Goal: Transaction & Acquisition: Purchase product/service

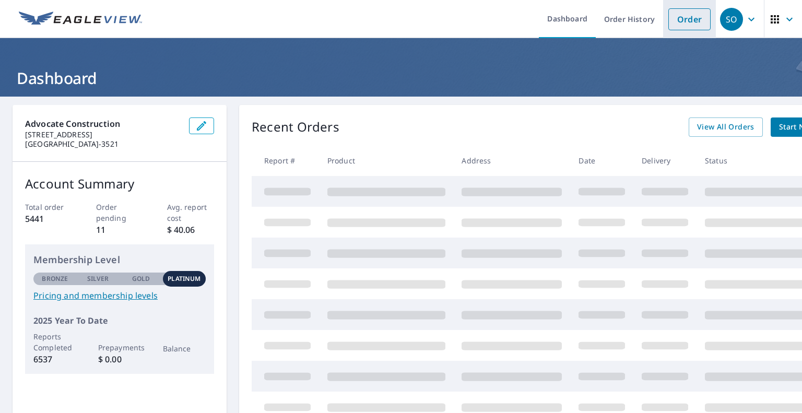
click at [678, 16] on link "Order" at bounding box center [689, 19] width 42 height 22
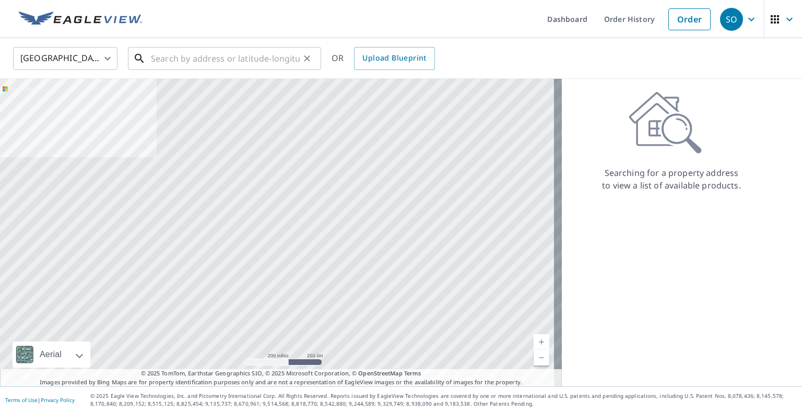
click at [259, 53] on input "text" at bounding box center [225, 58] width 149 height 29
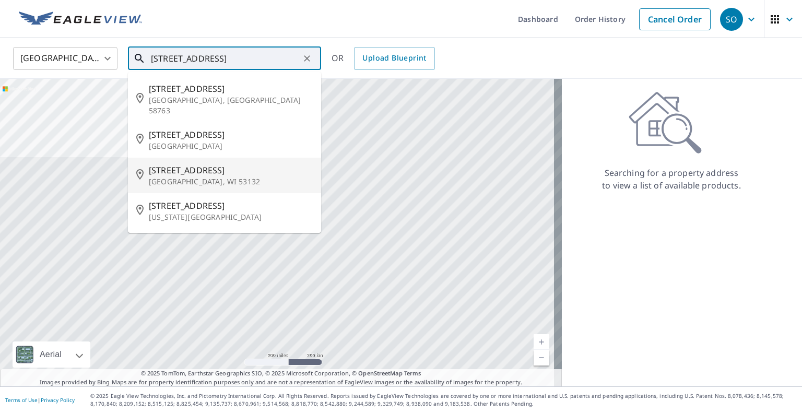
click at [223, 164] on span "[STREET_ADDRESS]" at bounding box center [231, 170] width 164 height 13
type input "[STREET_ADDRESS]"
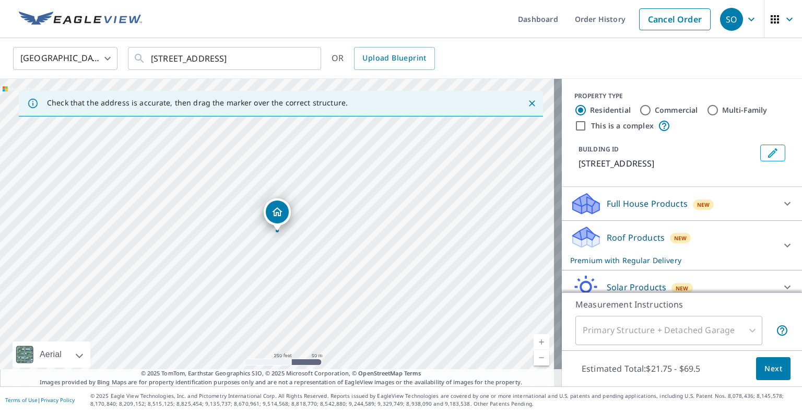
scroll to position [45, 0]
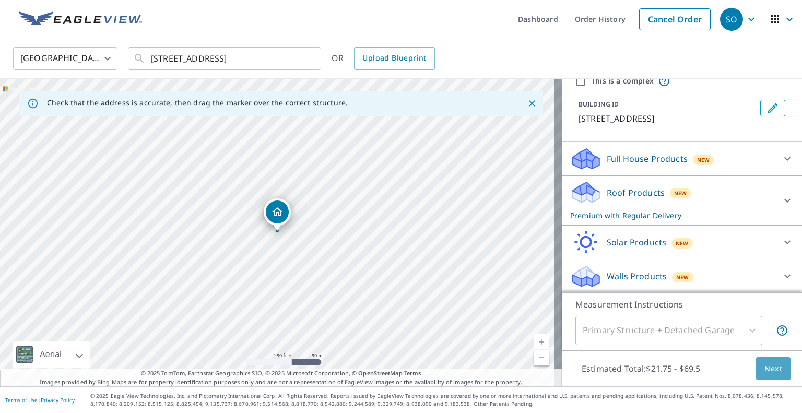
click at [764, 369] on span "Next" at bounding box center [773, 368] width 18 height 13
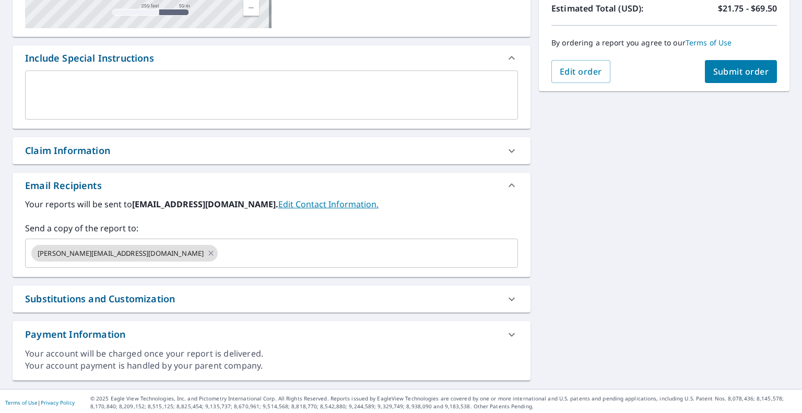
scroll to position [243, 0]
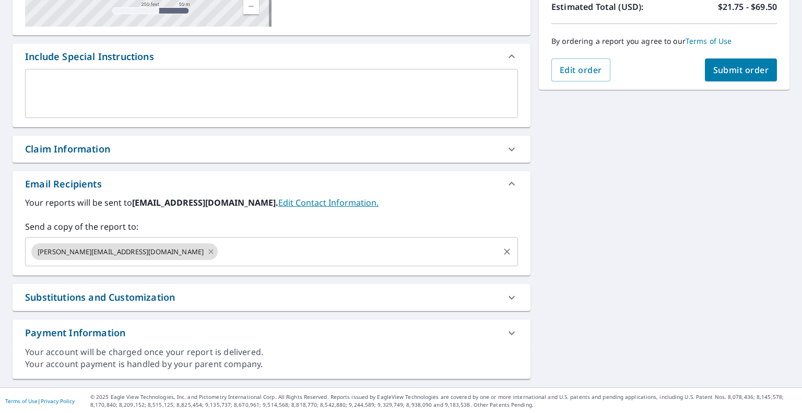
click at [208, 250] on icon at bounding box center [210, 251] width 5 height 5
checkbox input "true"
click at [132, 250] on input "text" at bounding box center [264, 252] width 468 height 20
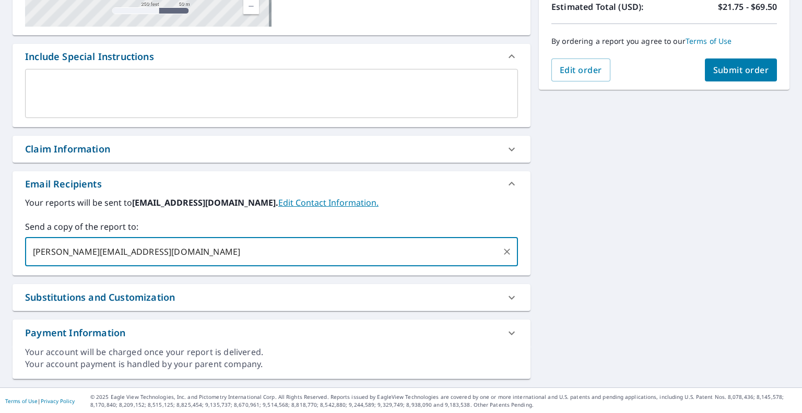
type input "[PERSON_NAME][EMAIL_ADDRESS][DOMAIN_NAME]"
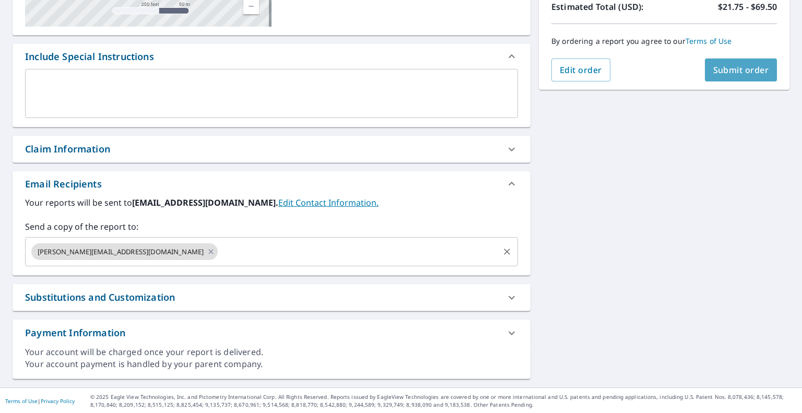
click at [723, 74] on span "Submit order" at bounding box center [741, 69] width 56 height 11
checkbox input "true"
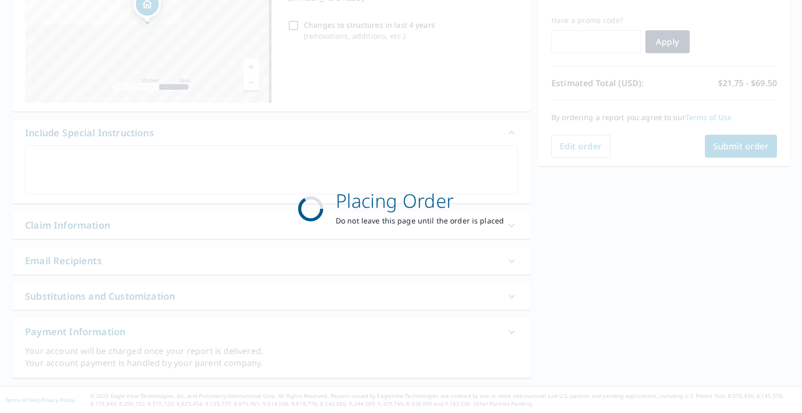
scroll to position [166, 0]
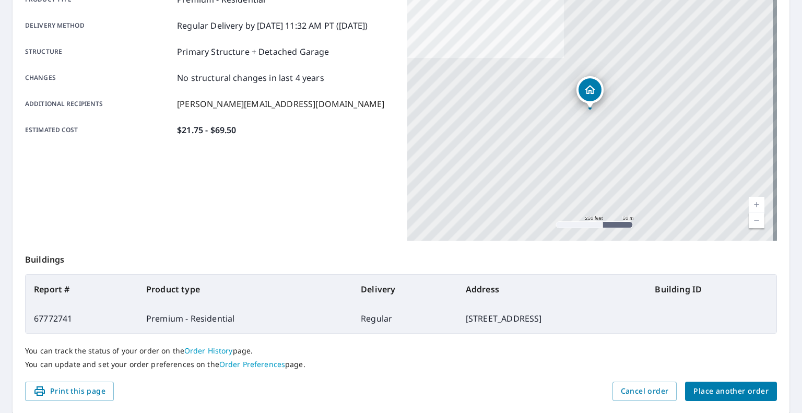
click at [702, 390] on span "Place another order" at bounding box center [730, 391] width 75 height 13
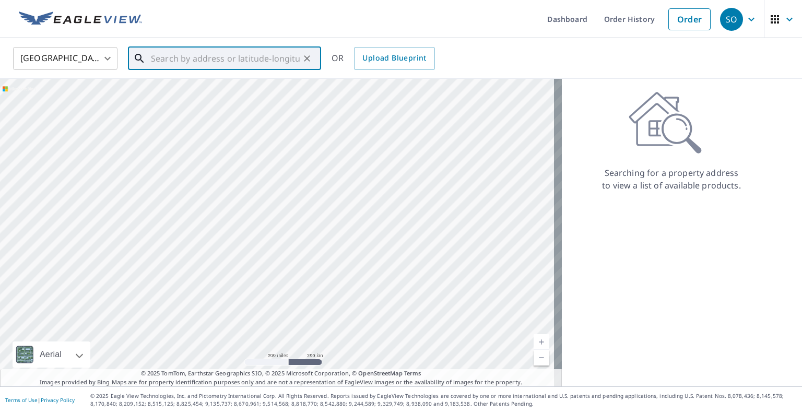
click at [244, 61] on input "text" at bounding box center [225, 58] width 149 height 29
click at [237, 91] on span "[STREET_ADDRESS]" at bounding box center [231, 88] width 164 height 13
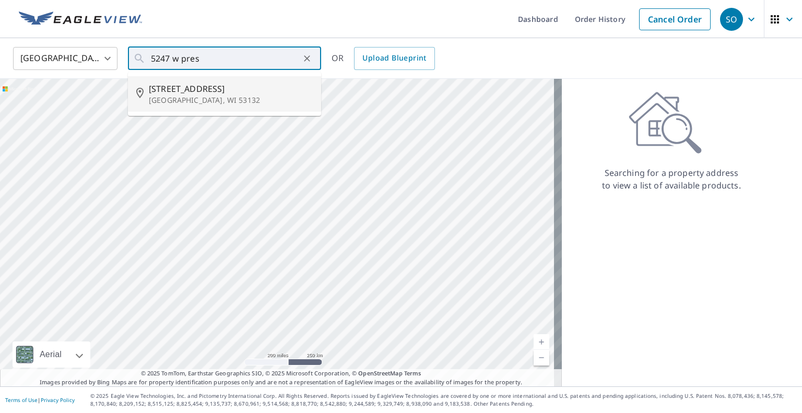
type input "[STREET_ADDRESS][PERSON_NAME]"
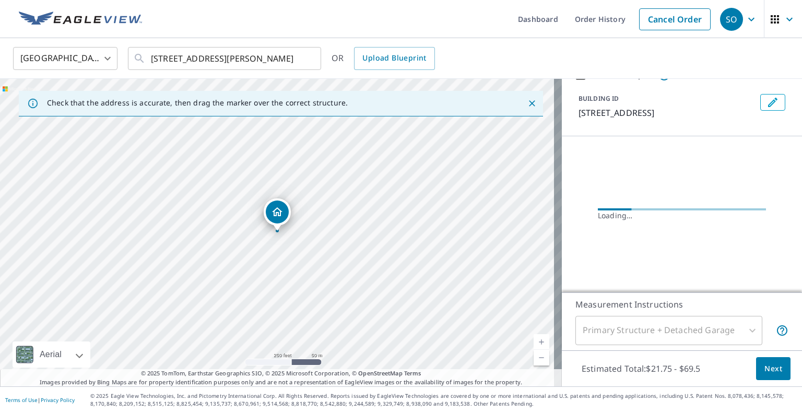
scroll to position [45, 0]
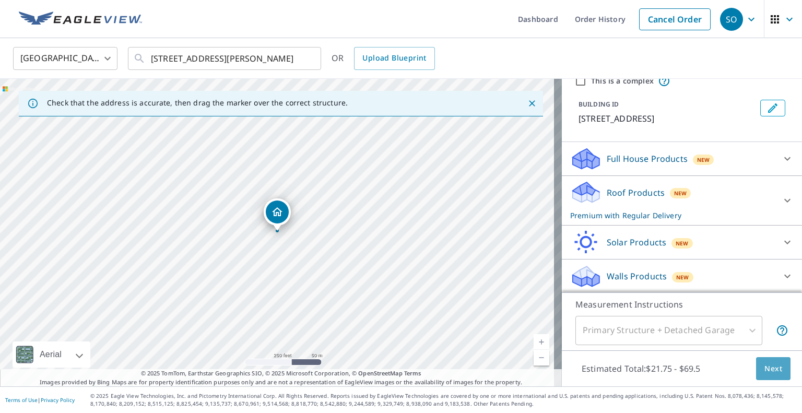
click at [765, 369] on span "Next" at bounding box center [773, 368] width 18 height 13
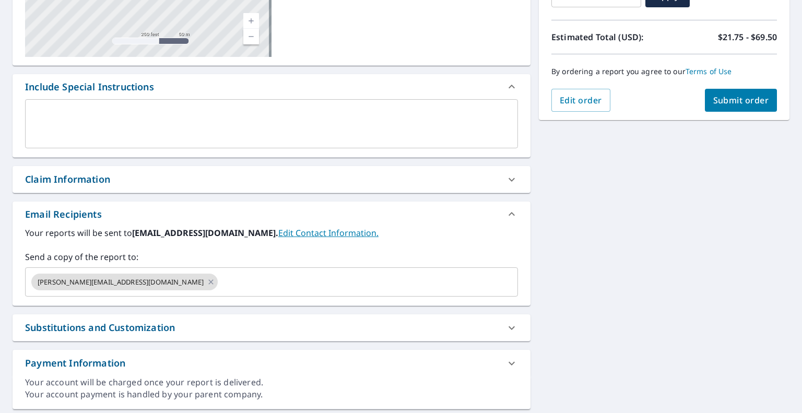
scroll to position [223, 0]
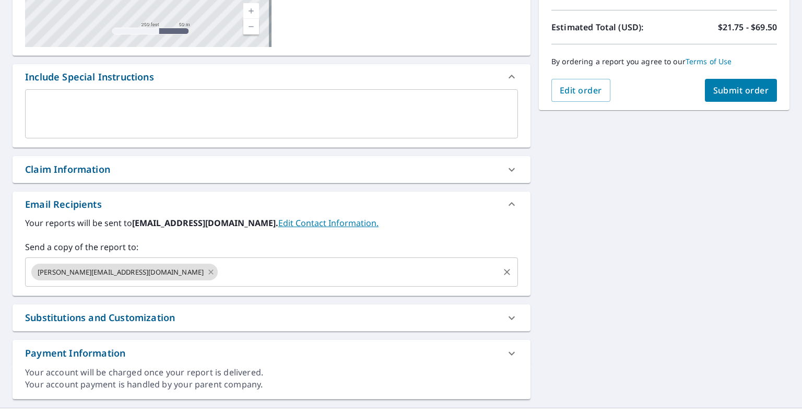
click at [207, 272] on icon at bounding box center [211, 271] width 8 height 11
checkbox input "true"
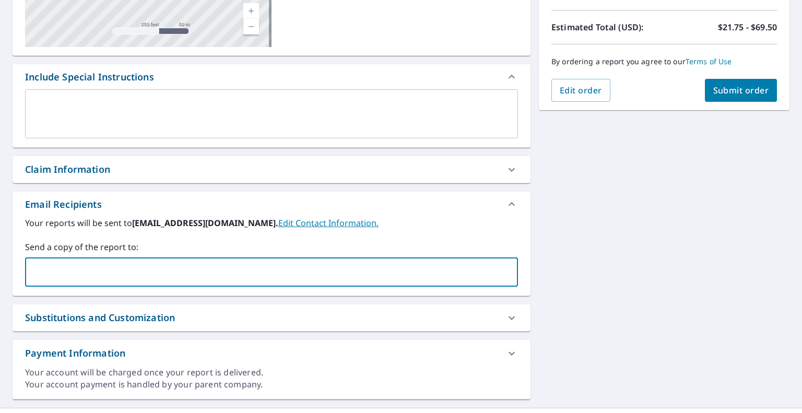
click at [130, 272] on input "text" at bounding box center [264, 272] width 468 height 20
type input "[PERSON_NAME][EMAIL_ADDRESS][DOMAIN_NAME]"
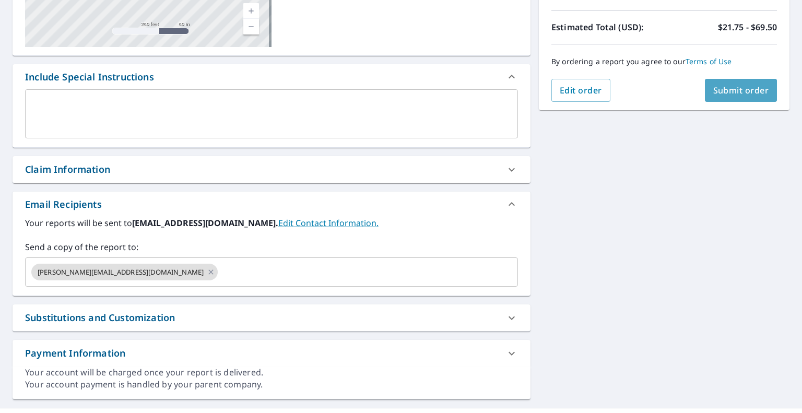
click at [726, 92] on span "Submit order" at bounding box center [741, 90] width 56 height 11
checkbox input "true"
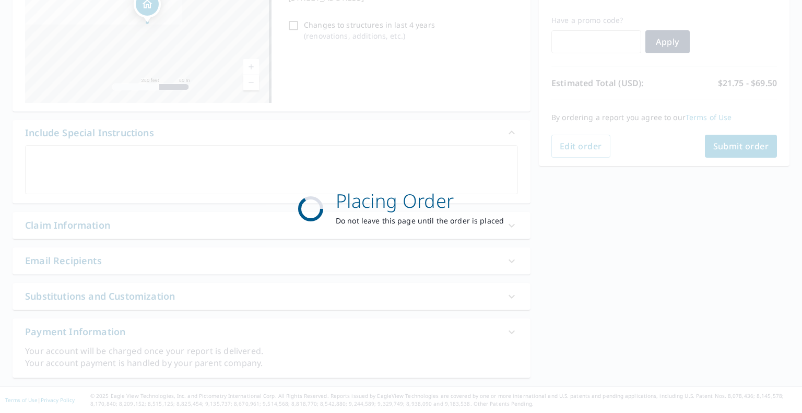
scroll to position [166, 0]
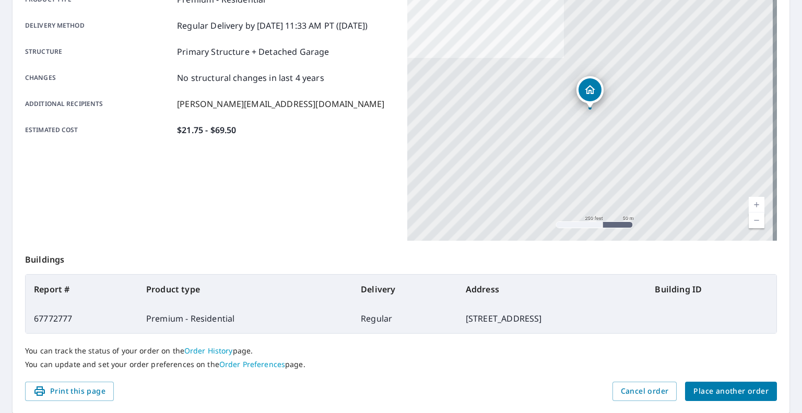
click at [736, 381] on button "Place another order" at bounding box center [731, 390] width 92 height 19
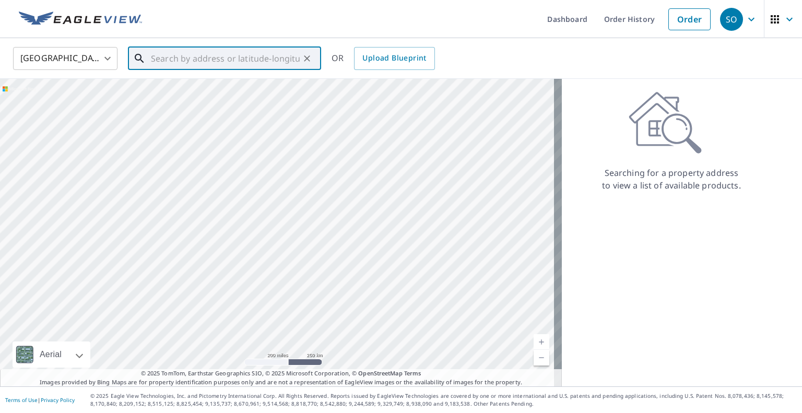
click at [244, 60] on input "text" at bounding box center [225, 58] width 149 height 29
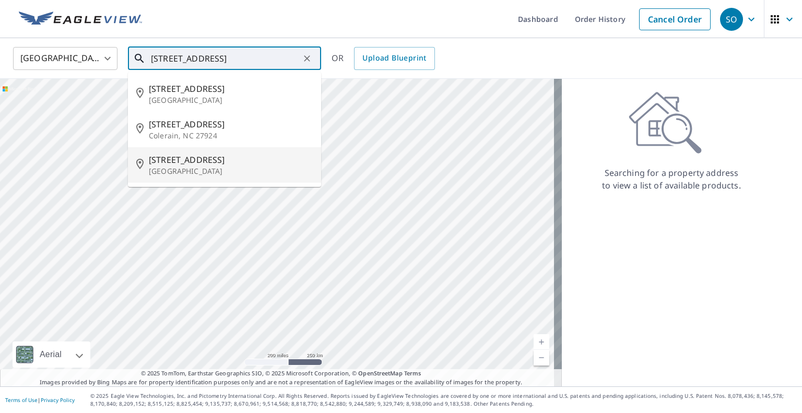
click at [234, 161] on span "[STREET_ADDRESS]" at bounding box center [231, 159] width 164 height 13
type input "[STREET_ADDRESS]"
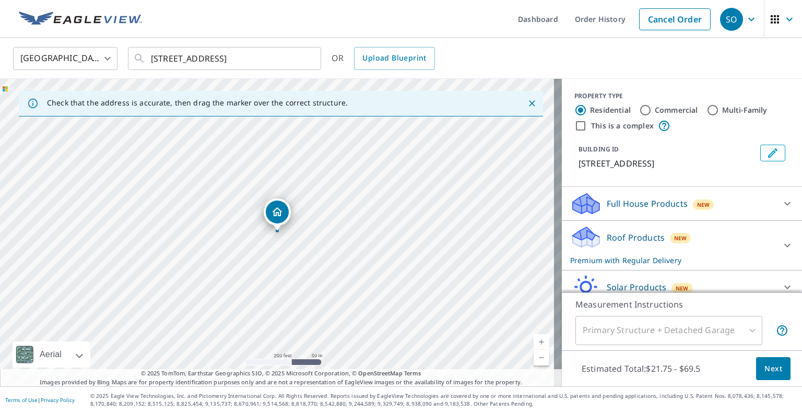
click at [775, 366] on button "Next" at bounding box center [773, 368] width 34 height 23
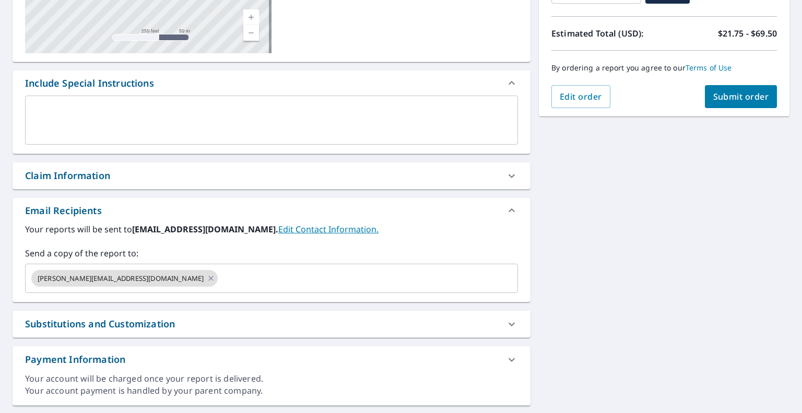
scroll to position [217, 0]
click at [208, 277] on icon at bounding box center [210, 277] width 5 height 5
checkbox input "true"
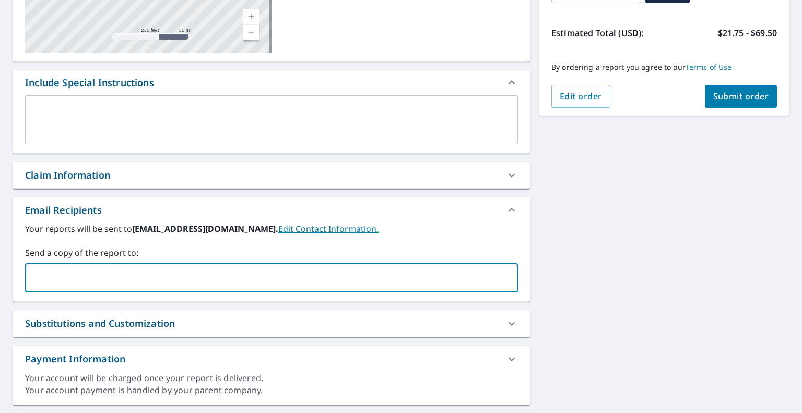
click at [134, 277] on input "text" at bounding box center [264, 278] width 468 height 20
type input "[PERSON_NAME][EMAIL_ADDRESS][DOMAIN_NAME]"
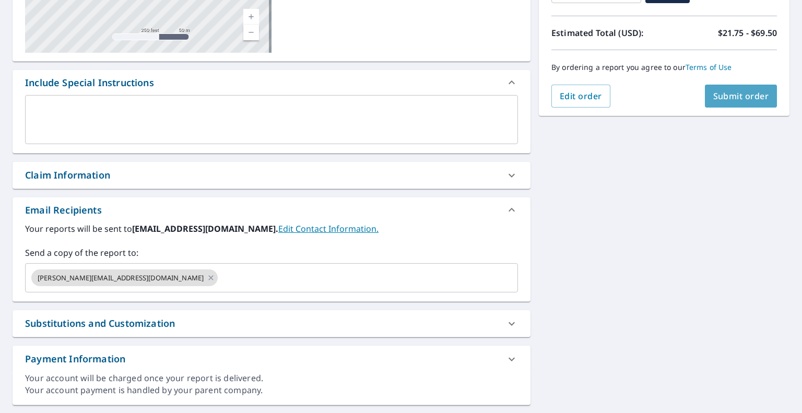
click at [732, 93] on span "Submit order" at bounding box center [741, 95] width 56 height 11
checkbox input "true"
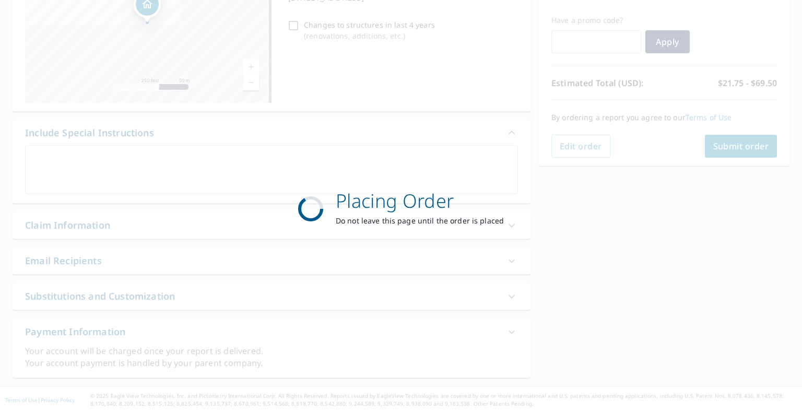
scroll to position [166, 0]
